Goal: Find specific page/section: Find specific page/section

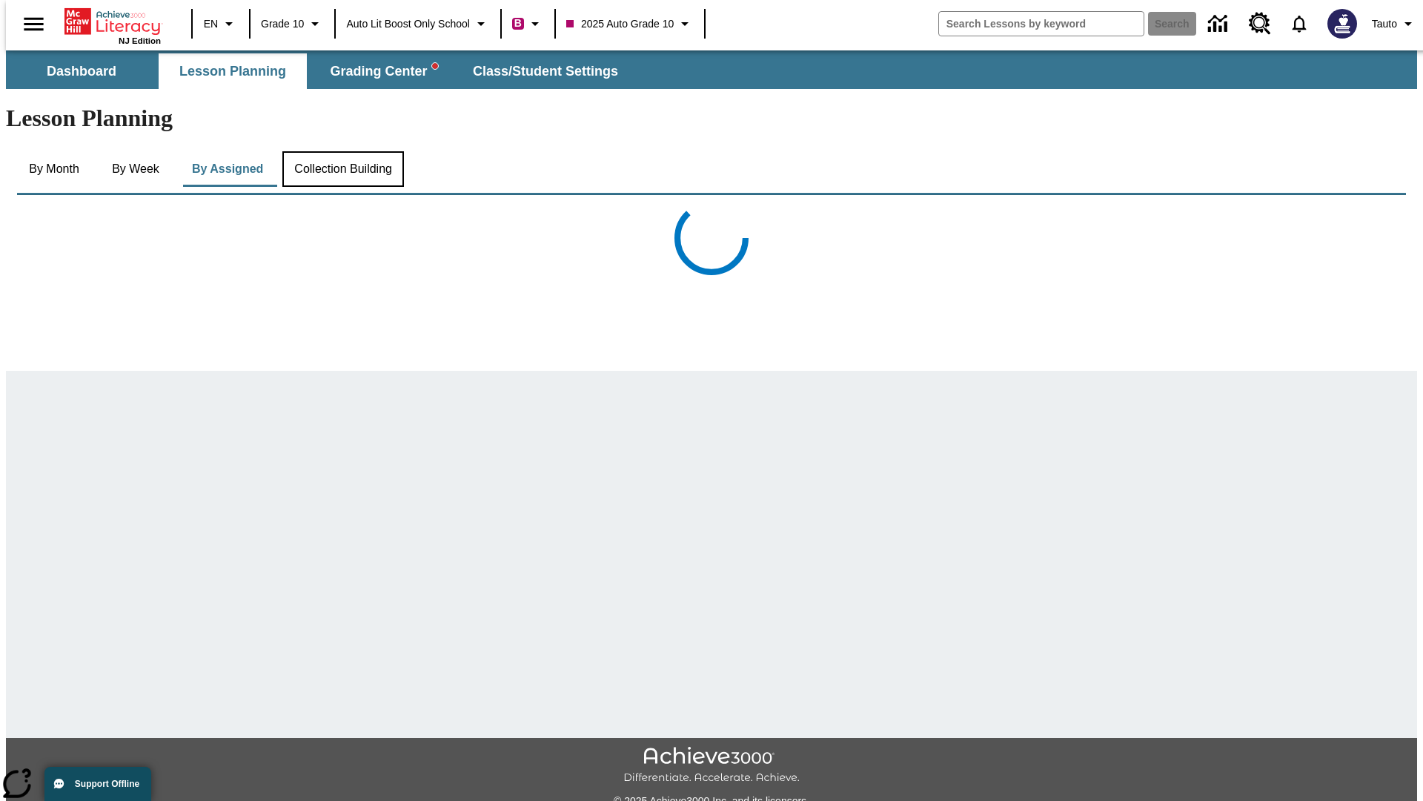
click at [342, 151] on button "Collection Building" at bounding box center [343, 169] width 122 height 36
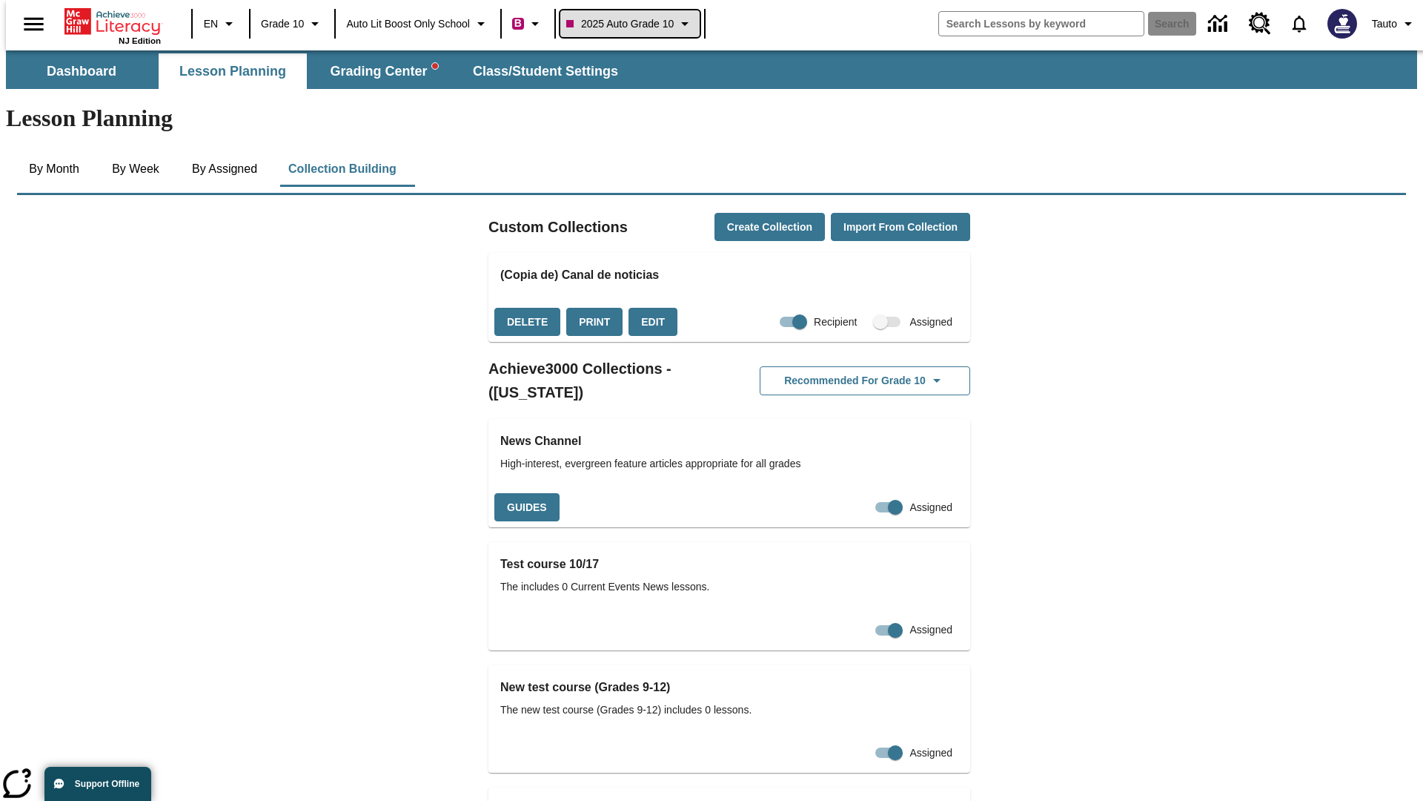
click at [631, 24] on span "2025 Auto Grade 10" at bounding box center [619, 24] width 107 height 16
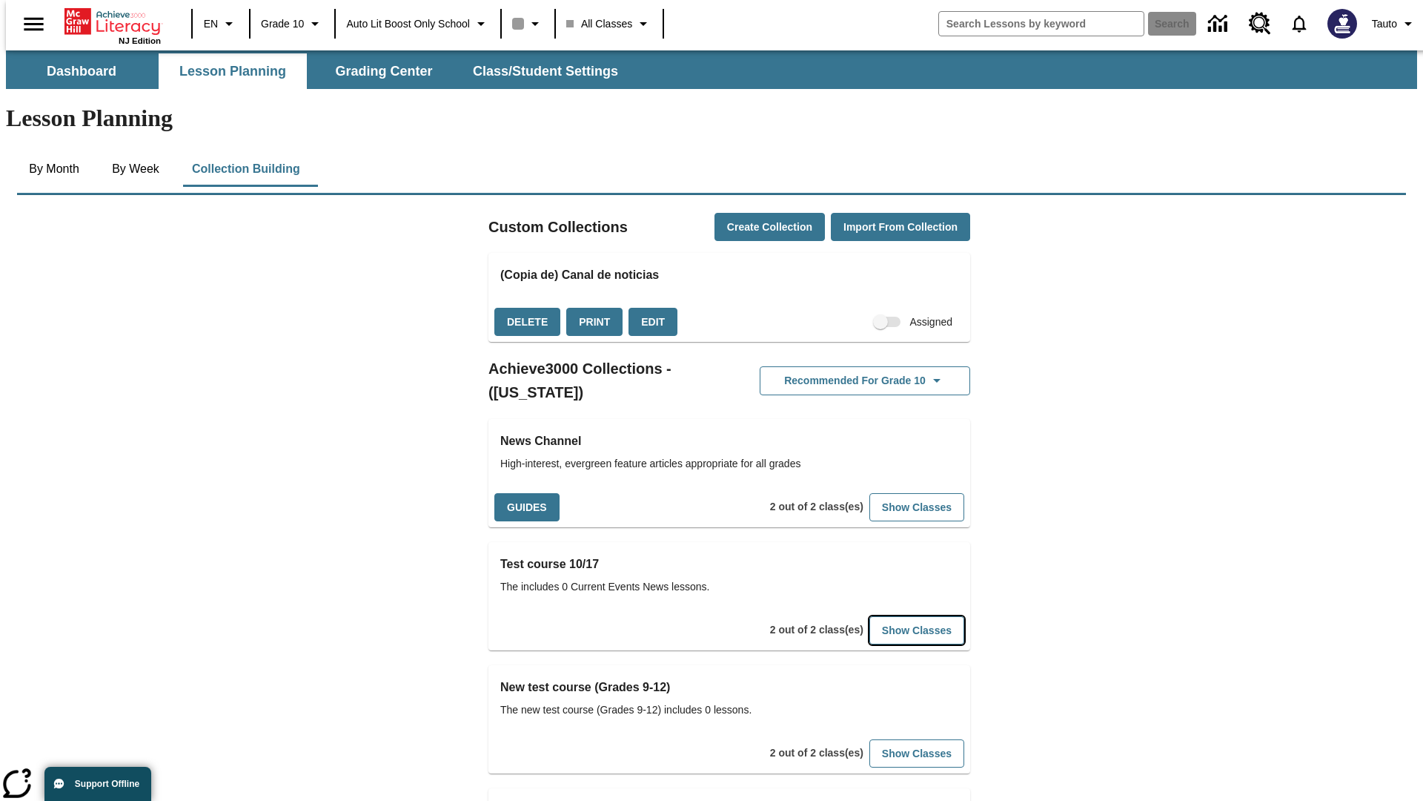
click at [895, 616] on button "Show Classes" at bounding box center [916, 630] width 95 height 29
